Goal: Task Accomplishment & Management: Manage account settings

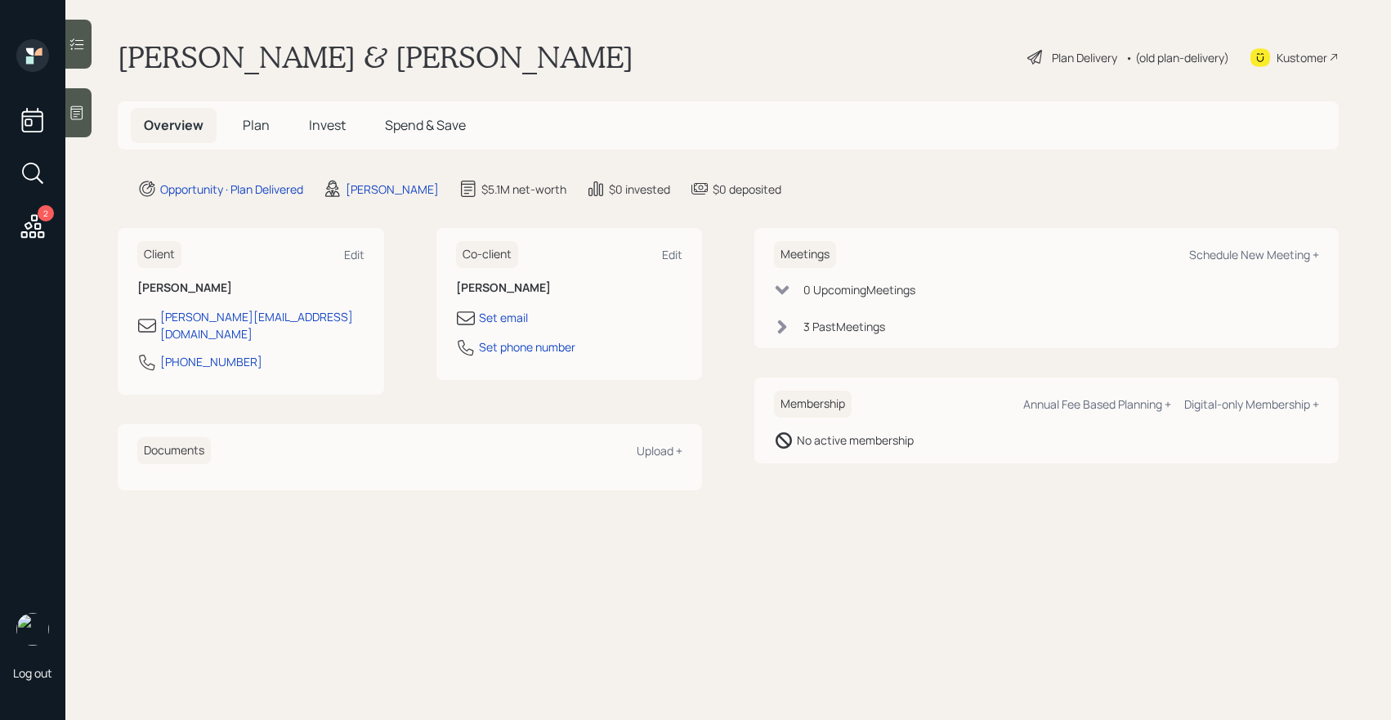
click at [47, 216] on div "2" at bounding box center [46, 213] width 16 height 16
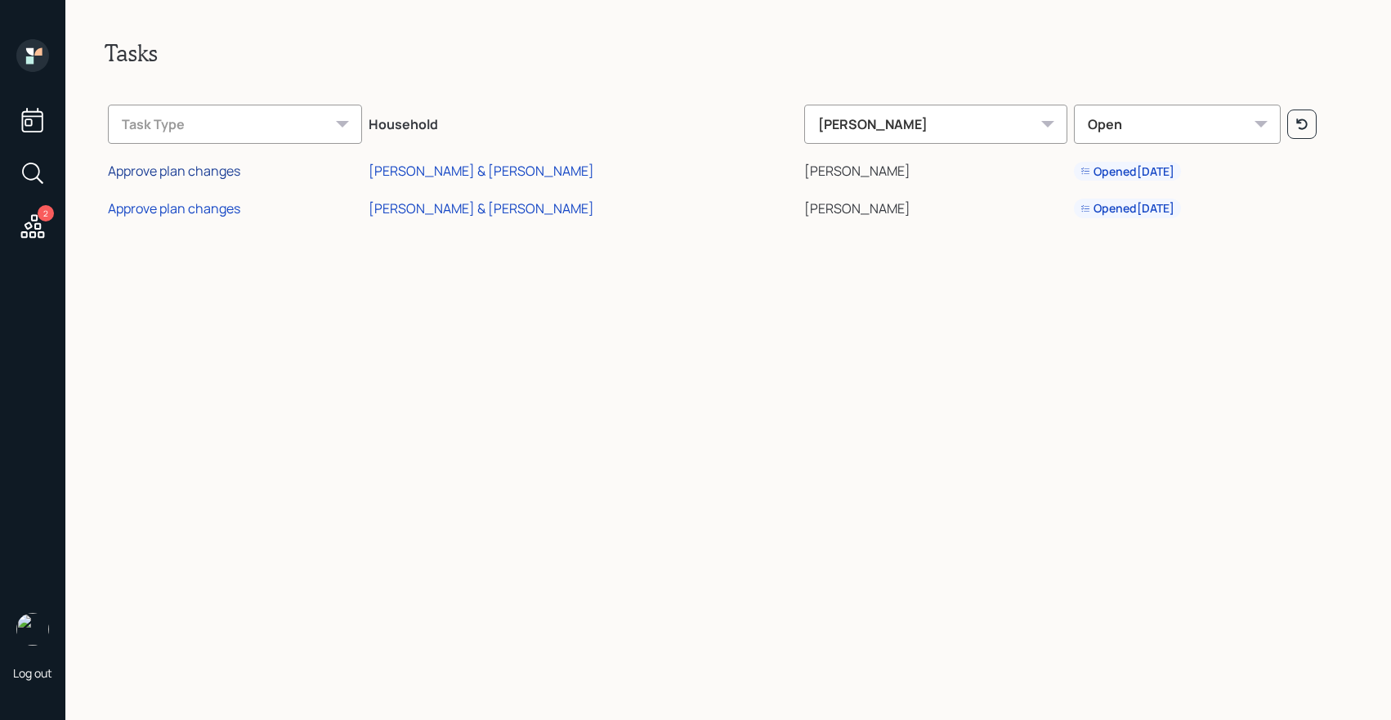
click at [177, 177] on div "Approve plan changes" at bounding box center [174, 171] width 132 height 18
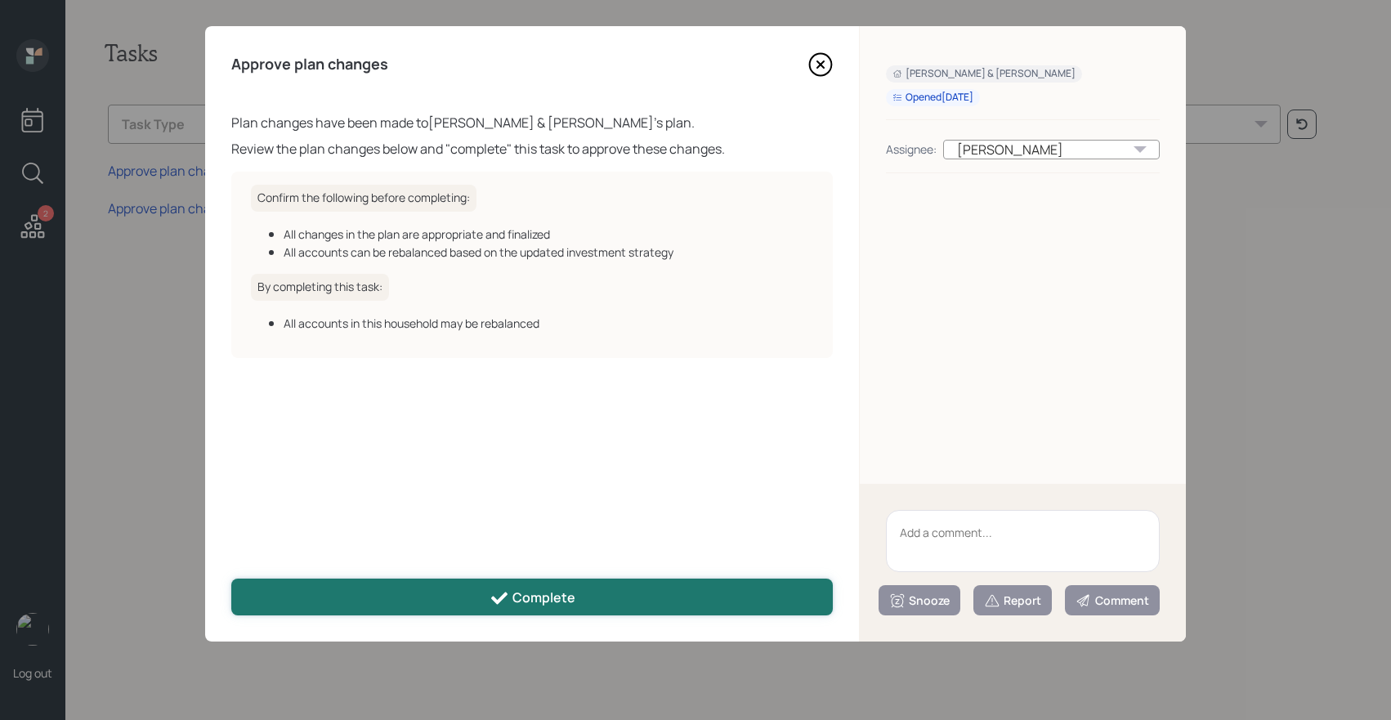
click at [516, 605] on div "Complete" at bounding box center [533, 598] width 86 height 20
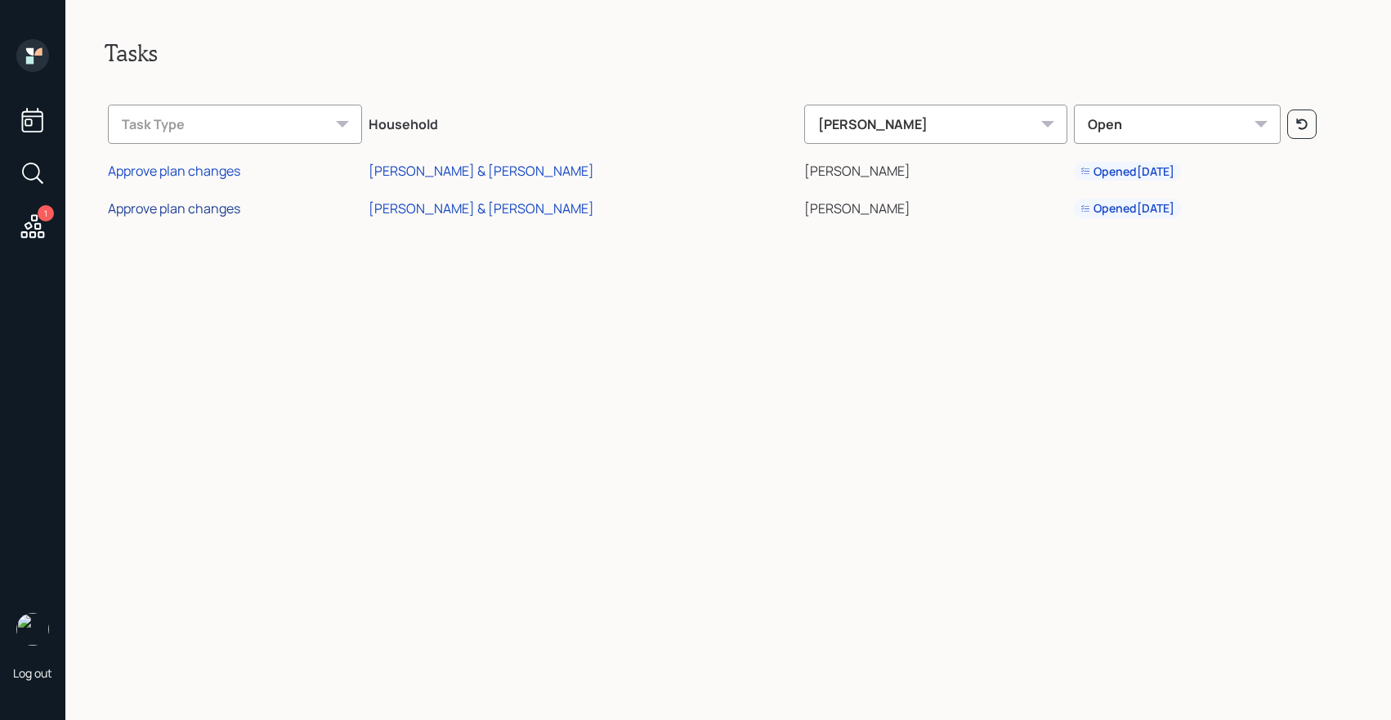
click at [177, 217] on div "Approve plan changes" at bounding box center [174, 208] width 132 height 18
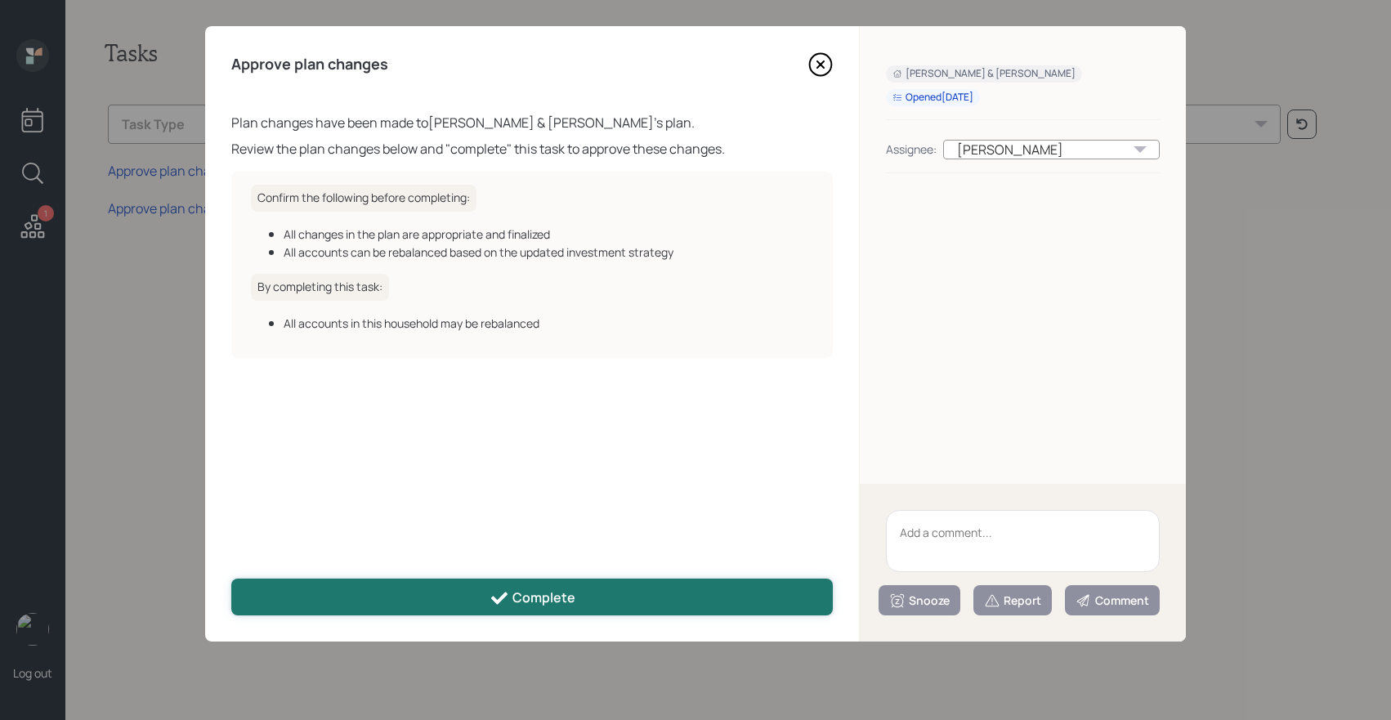
click at [409, 599] on button "Complete" at bounding box center [531, 597] width 601 height 37
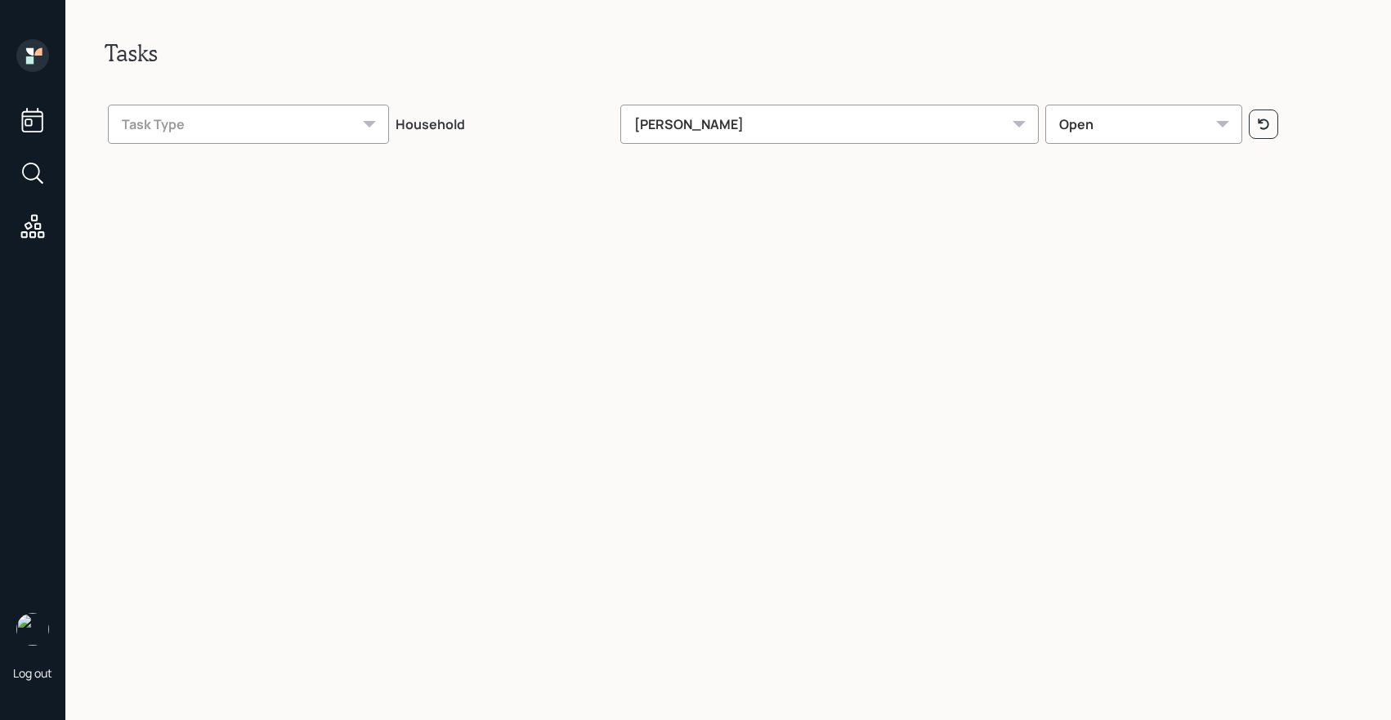
click at [31, 116] on icon at bounding box center [32, 120] width 21 height 25
click at [24, 64] on icon at bounding box center [32, 55] width 33 height 33
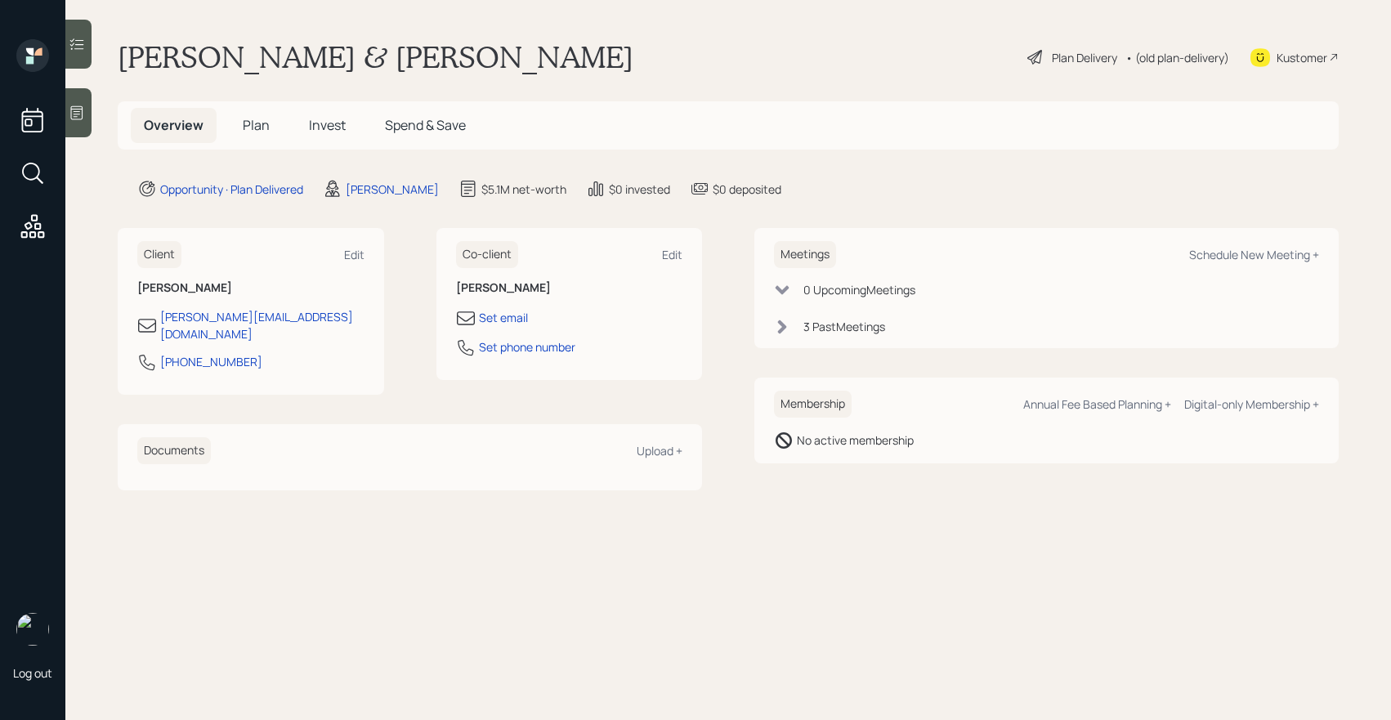
click at [320, 127] on span "Invest" at bounding box center [327, 125] width 37 height 18
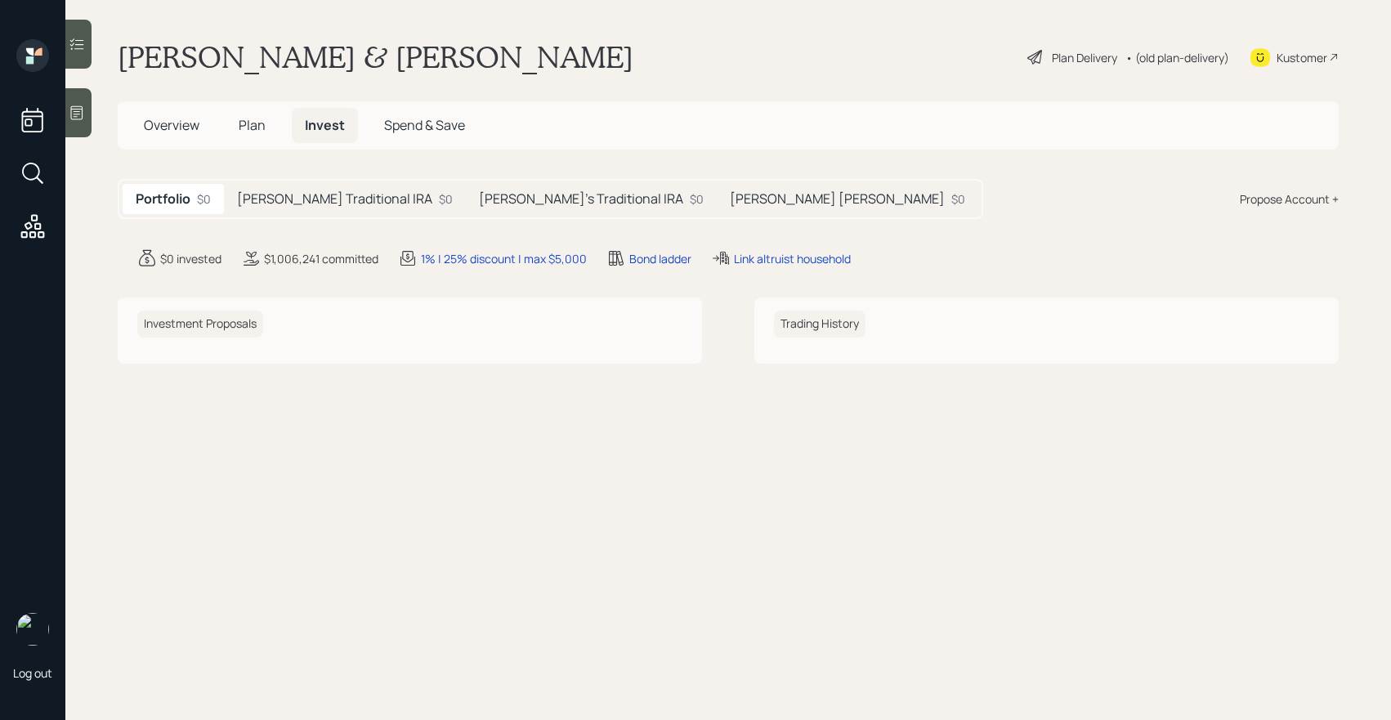
click at [377, 193] on div "[PERSON_NAME] Traditional IRA $0" at bounding box center [345, 199] width 242 height 30
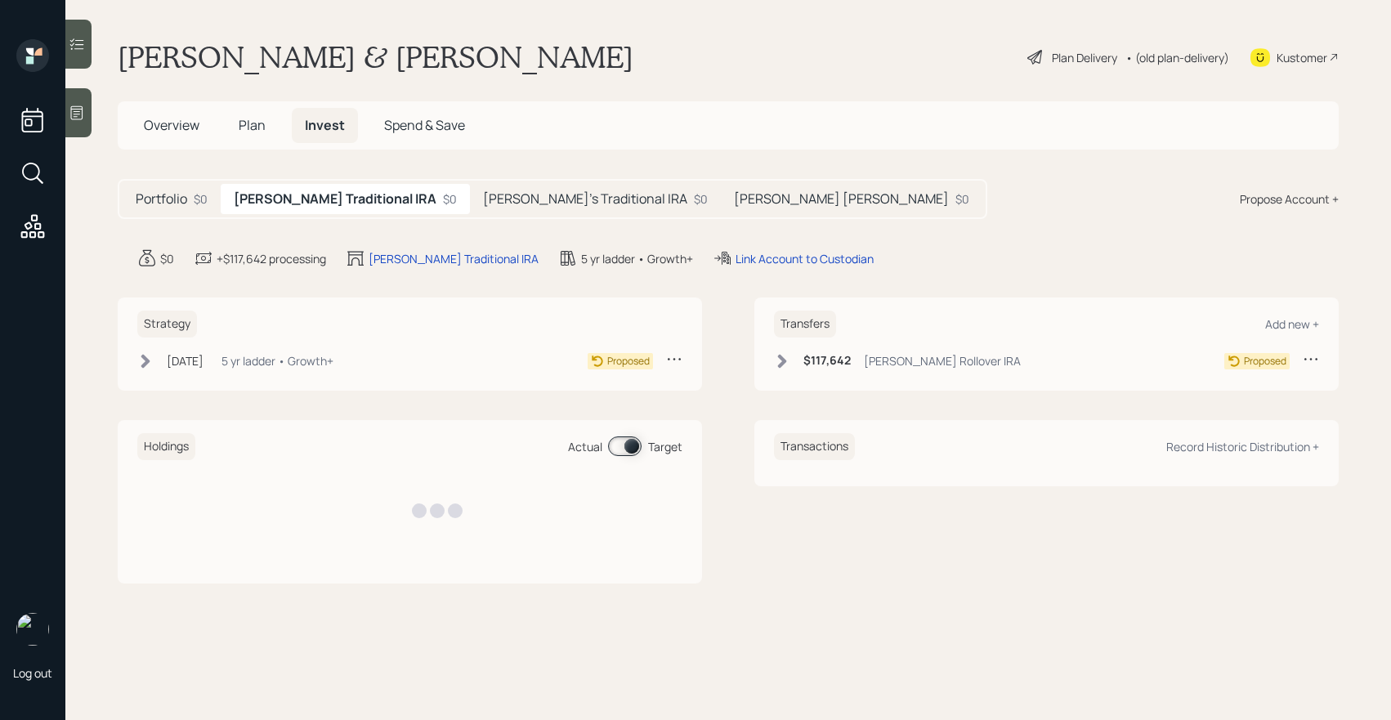
click at [495, 185] on div "[PERSON_NAME]'s Traditional IRA $0" at bounding box center [595, 199] width 251 height 30
click at [736, 195] on h5 "[PERSON_NAME] [PERSON_NAME]" at bounding box center [843, 199] width 215 height 16
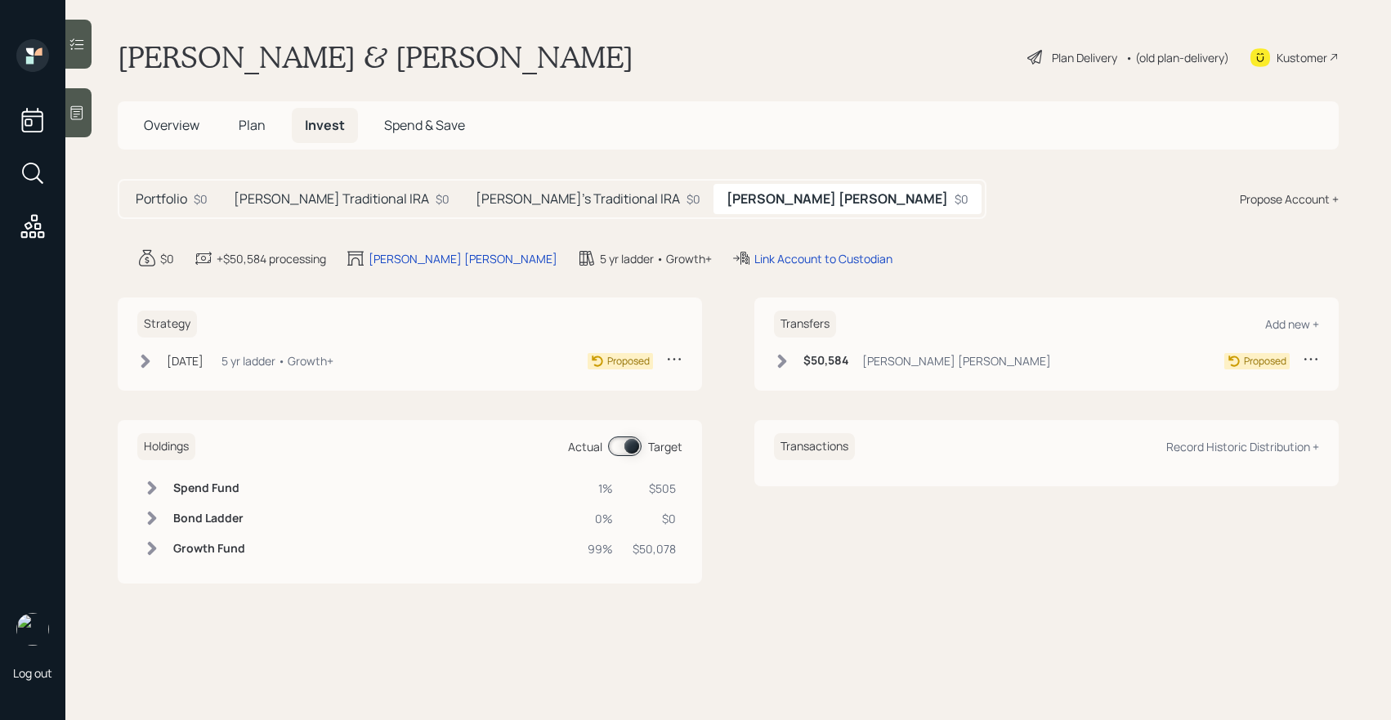
click at [240, 126] on span "Plan" at bounding box center [252, 125] width 27 height 18
